Goal: Task Accomplishment & Management: Complete application form

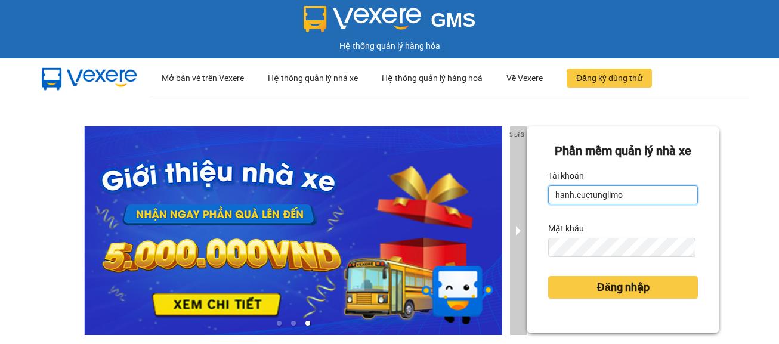
drag, startPoint x: 567, startPoint y: 194, endPoint x: 516, endPoint y: 193, distance: 50.1
click at [516, 193] on div "3 of 3 Phần mềm quản lý nhà xe Tài khoản hanh.cuctunglimo Mật khẩu Đăng nhập" at bounding box center [389, 266] width 779 height 338
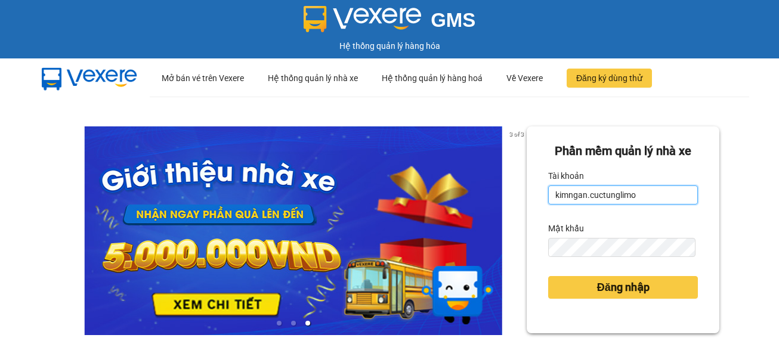
type input "kimngan.cuctunglimo"
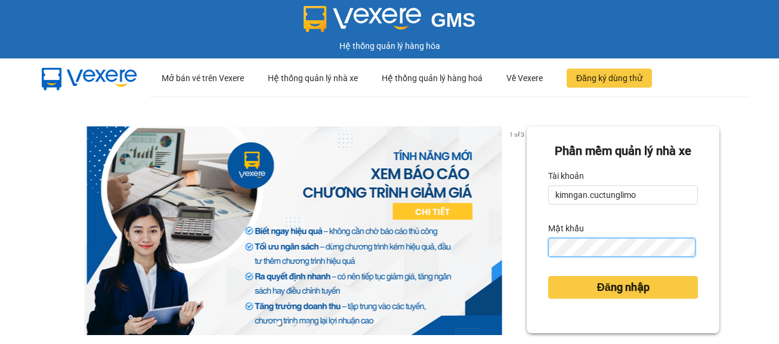
click at [548, 276] on button "Đăng nhập" at bounding box center [623, 287] width 150 height 23
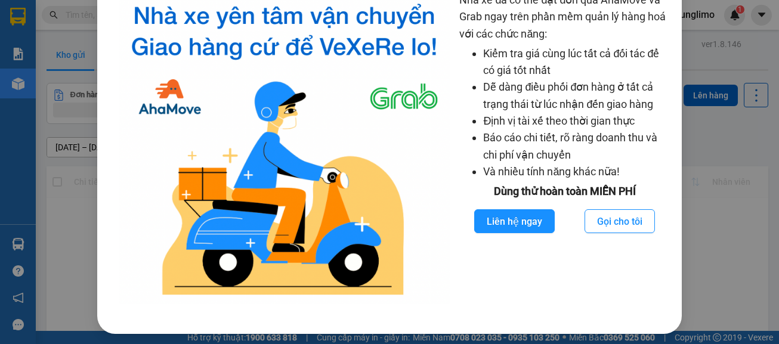
scroll to position [39, 0]
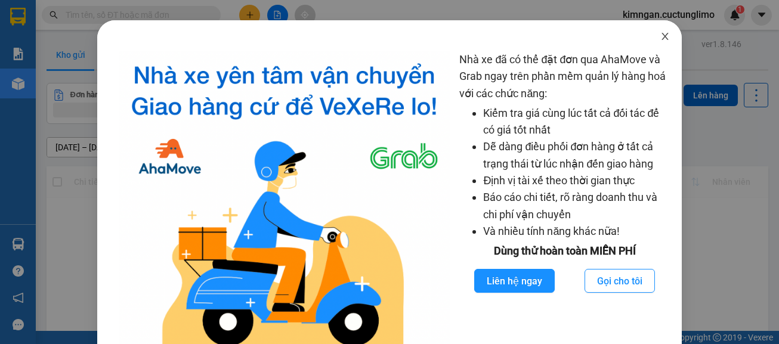
click at [660, 36] on icon "close" at bounding box center [665, 37] width 10 height 10
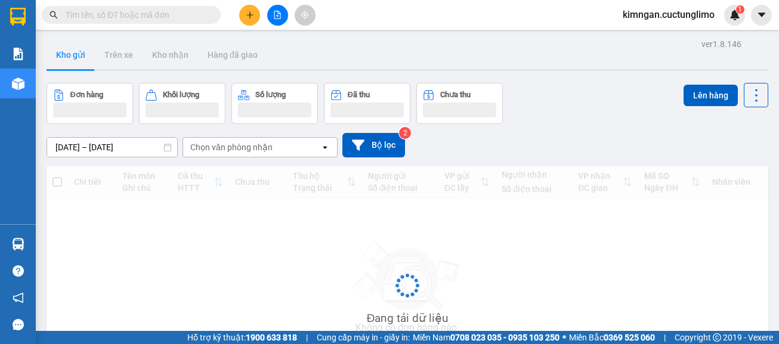
click at [248, 22] on button at bounding box center [249, 15] width 21 height 21
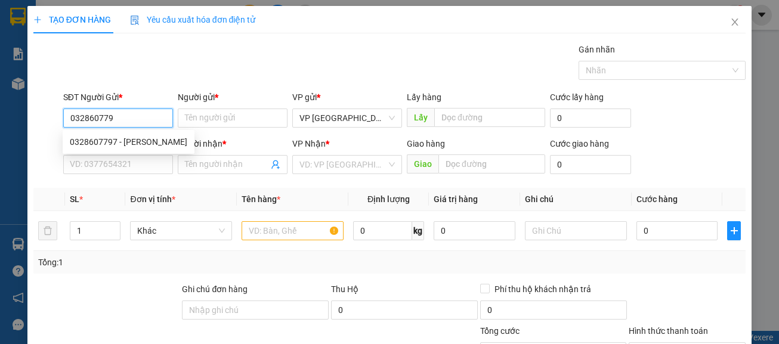
type input "0328607797"
click at [135, 146] on div "0328607797 - [PERSON_NAME]" at bounding box center [128, 141] width 117 height 13
type input "[PERSON_NAME]"
type input "0797674312"
type input "nguyên"
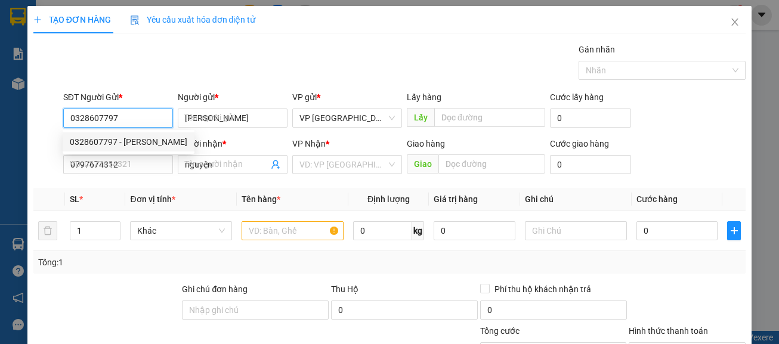
type input "50.000"
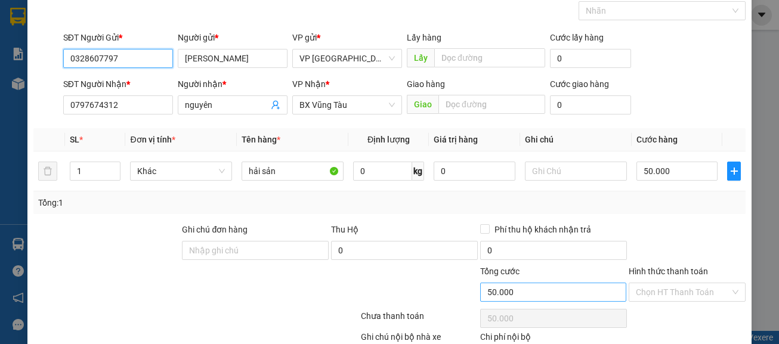
scroll to position [134, 0]
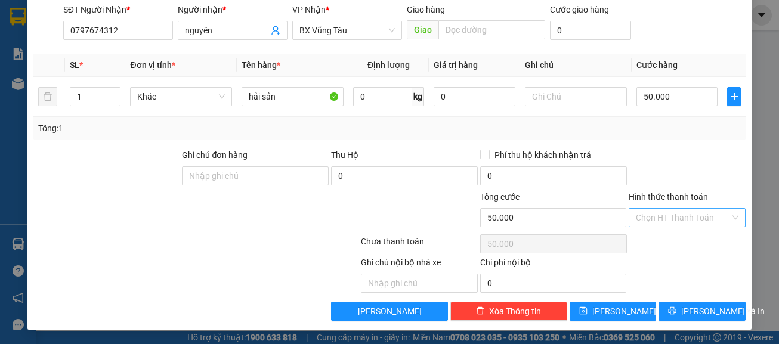
type input "0328607797"
click at [648, 214] on input "Hình thức thanh toán" at bounding box center [683, 218] width 94 height 18
click at [654, 240] on div "Tại văn phòng" at bounding box center [679, 241] width 101 height 13
type input "0"
click at [693, 313] on span "[PERSON_NAME] và In" at bounding box center [722, 311] width 83 height 13
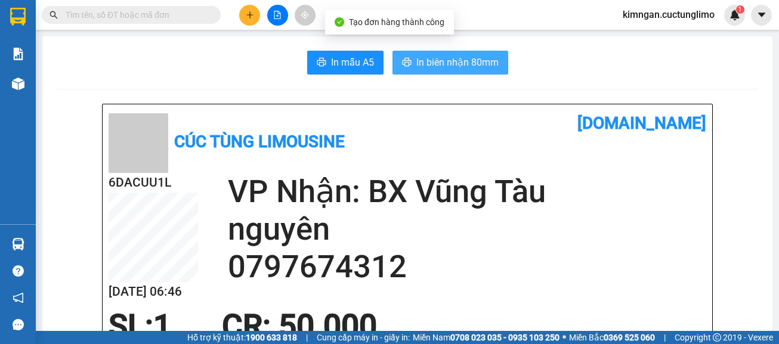
click at [440, 68] on span "In biên nhận 80mm" at bounding box center [457, 62] width 82 height 15
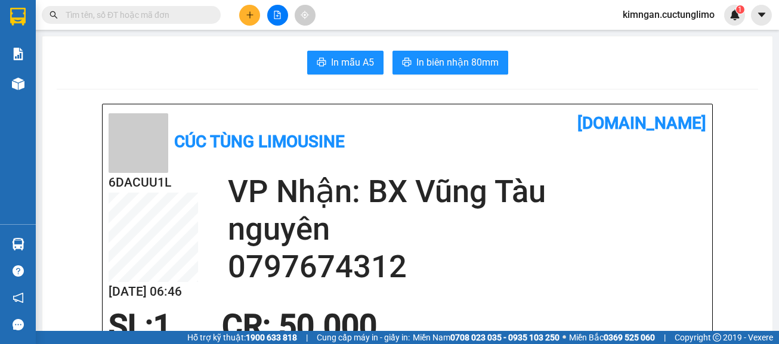
click at [245, 14] on button at bounding box center [249, 15] width 21 height 21
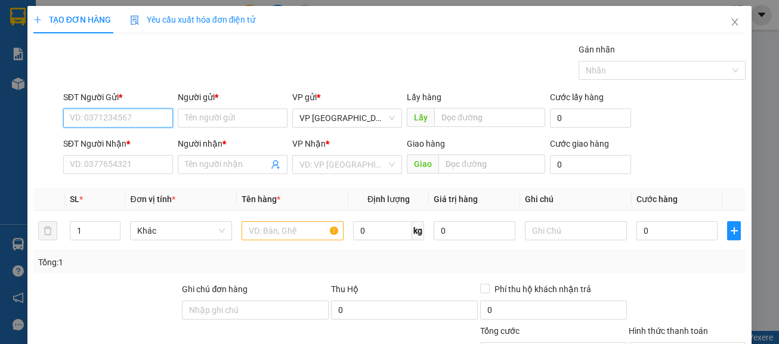
click at [147, 118] on input "SĐT Người Gửi *" at bounding box center [118, 118] width 110 height 19
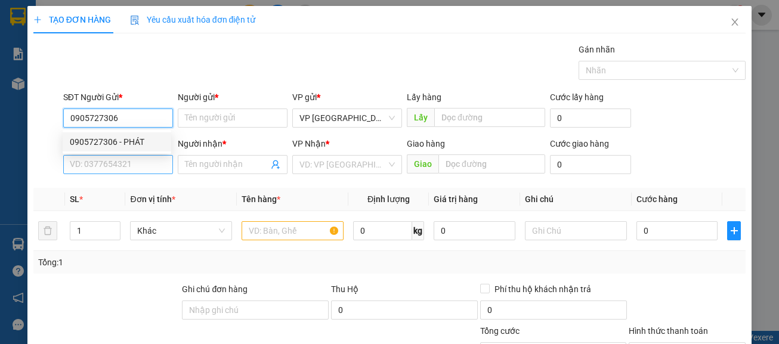
type input "0905727306"
click at [147, 160] on input "SĐT Người Nhận *" at bounding box center [118, 164] width 110 height 19
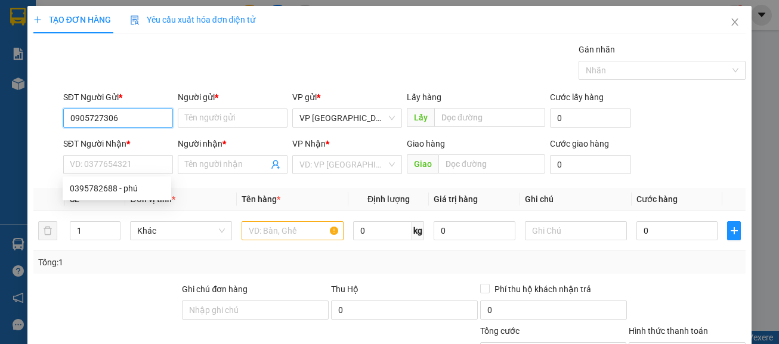
click at [145, 116] on input "0905727306" at bounding box center [118, 118] width 110 height 19
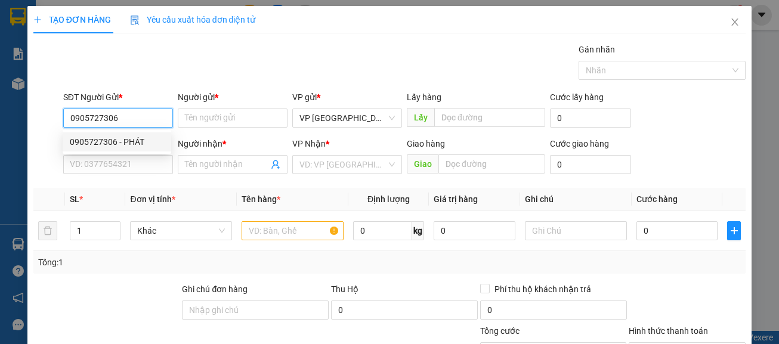
click at [144, 143] on div "0905727306 - PHÁT" at bounding box center [117, 141] width 94 height 13
type input "PHÁT"
type input "0395782688"
type input "phú"
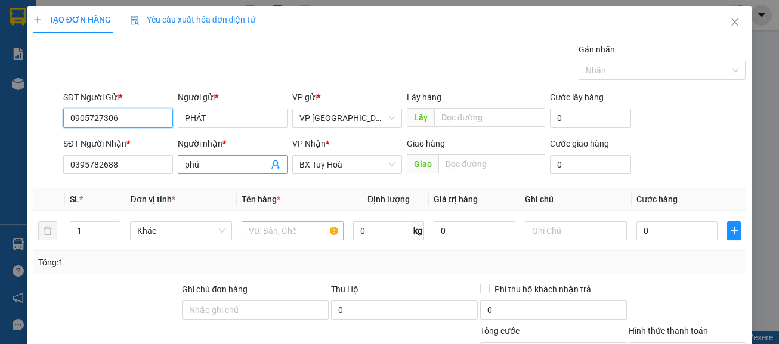
type input "30.000"
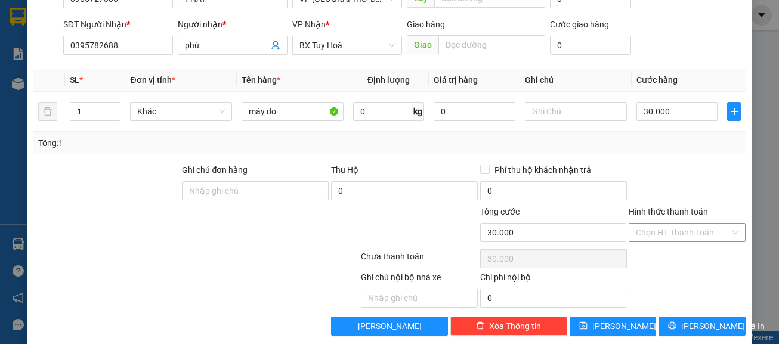
click at [668, 236] on input "Hình thức thanh toán" at bounding box center [683, 233] width 94 height 18
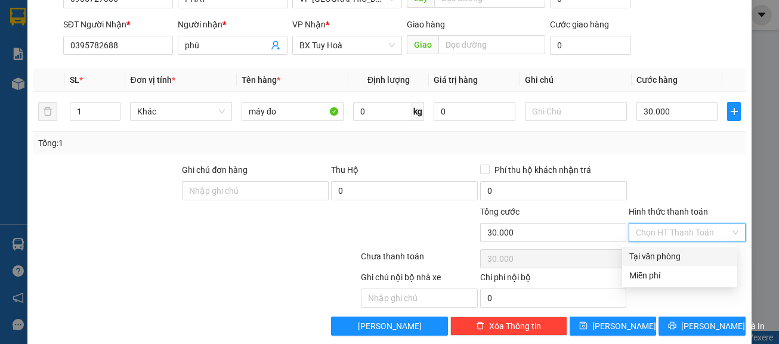
click at [669, 256] on div "Tại văn phòng" at bounding box center [679, 256] width 101 height 13
type input "0"
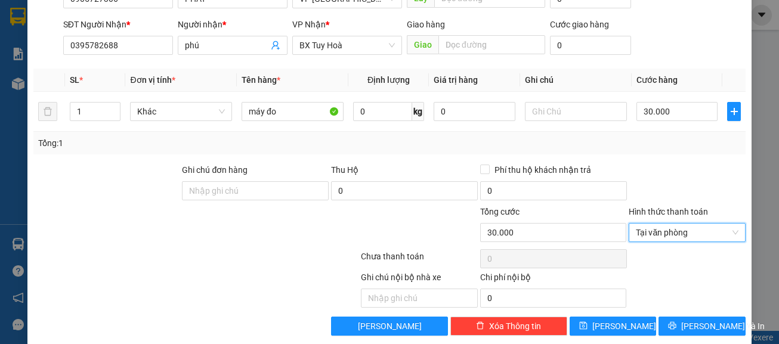
scroll to position [134, 0]
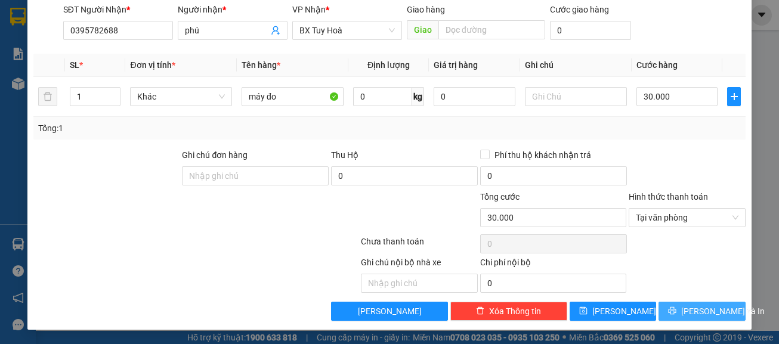
click at [695, 303] on button "[PERSON_NAME] và In" at bounding box center [701, 311] width 87 height 19
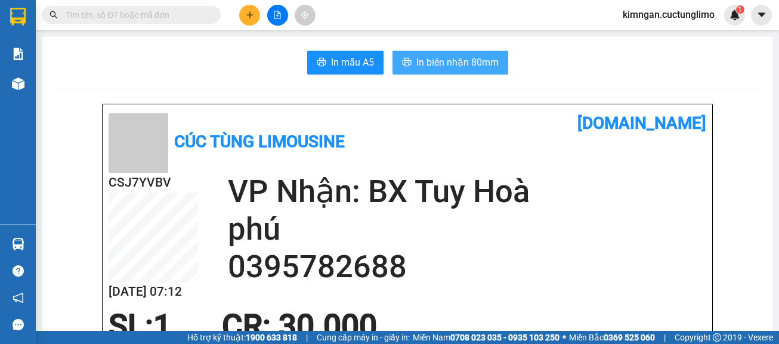
click at [477, 69] on span "In biên nhận 80mm" at bounding box center [457, 62] width 82 height 15
